Goal: Information Seeking & Learning: Learn about a topic

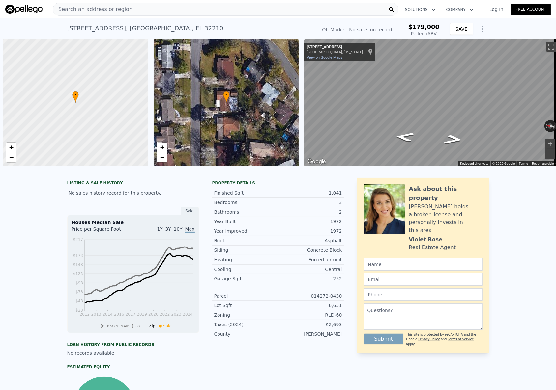
scroll to position [0, 3]
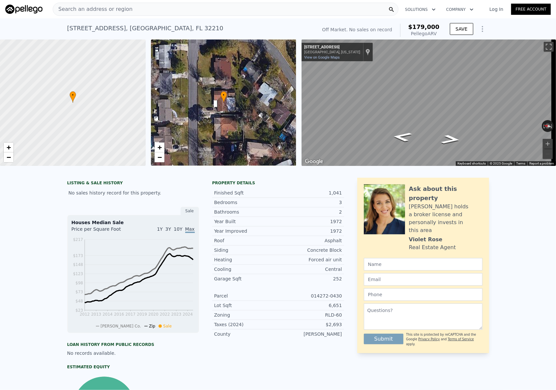
click at [76, 11] on span "Search an address or region" at bounding box center [92, 9] width 79 height 8
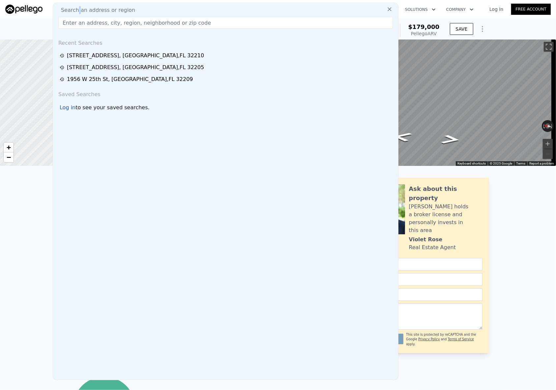
click at [76, 11] on span "Search an address or region" at bounding box center [95, 10] width 79 height 8
click at [75, 17] on input "text" at bounding box center [225, 23] width 334 height 12
paste input "[STREET_ADDRESS]"
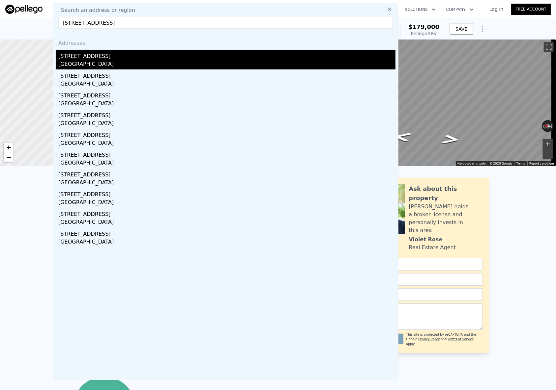
type input "[STREET_ADDRESS]"
click at [92, 52] on div "[STREET_ADDRESS]" at bounding box center [226, 55] width 337 height 11
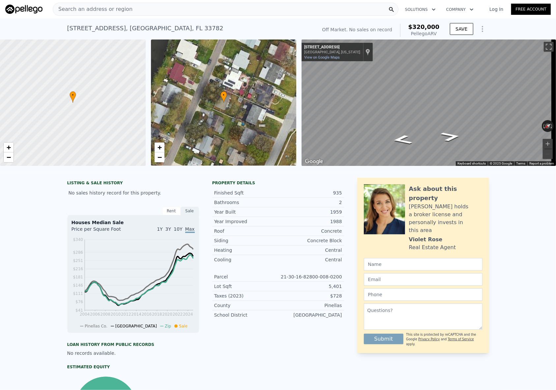
click at [82, 13] on div "Search an address or region" at bounding box center [92, 9] width 79 height 13
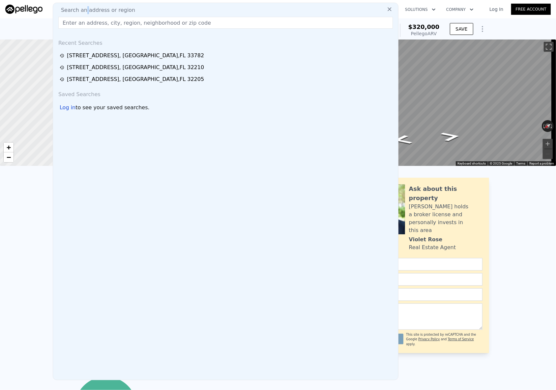
click at [82, 13] on span "Search an address or region" at bounding box center [95, 10] width 79 height 8
click at [77, 23] on input "text" at bounding box center [225, 23] width 334 height 12
paste input "[STREET_ADDRESS][PERSON_NAME]"
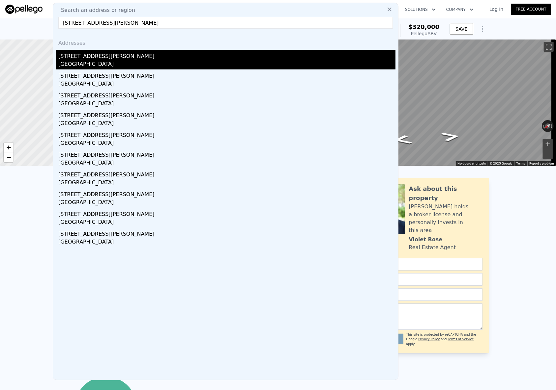
type input "[STREET_ADDRESS][PERSON_NAME]"
click at [83, 56] on div "[STREET_ADDRESS][PERSON_NAME]" at bounding box center [226, 55] width 337 height 11
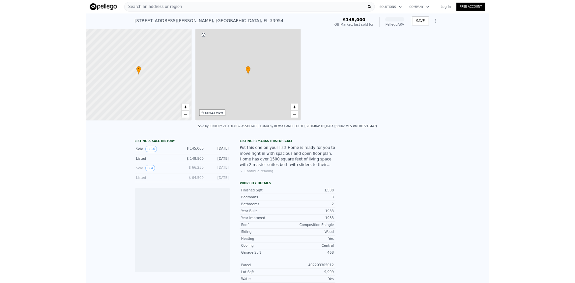
scroll to position [0, 153]
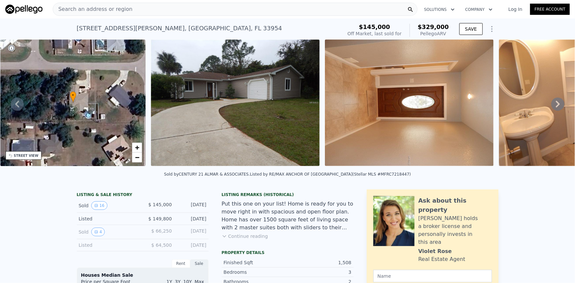
click at [93, 9] on span "Search an address or region" at bounding box center [92, 9] width 79 height 8
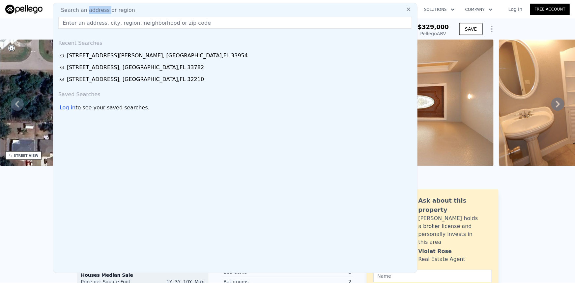
click at [93, 9] on span "Search an address or region" at bounding box center [95, 10] width 79 height 8
click at [94, 19] on input "text" at bounding box center [235, 23] width 354 height 12
paste input "[STREET_ADDRESS]"
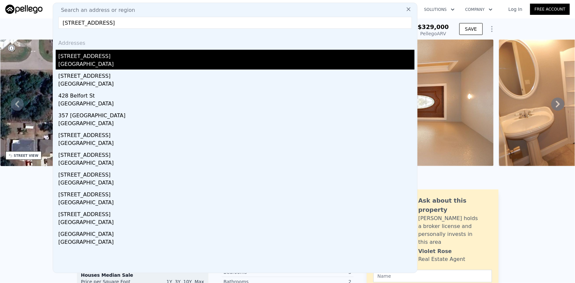
type input "[STREET_ADDRESS]"
click at [89, 52] on div "[STREET_ADDRESS]" at bounding box center [236, 55] width 356 height 11
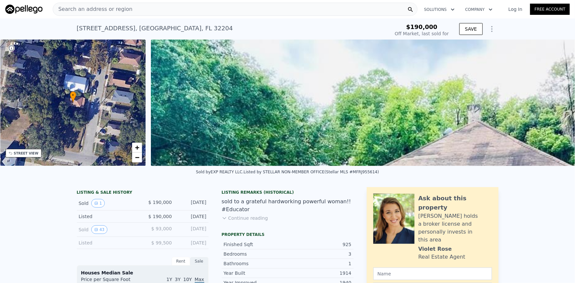
type input "$ 193,000"
type input "-$ 22,192"
